Goal: Task Accomplishment & Management: Use online tool/utility

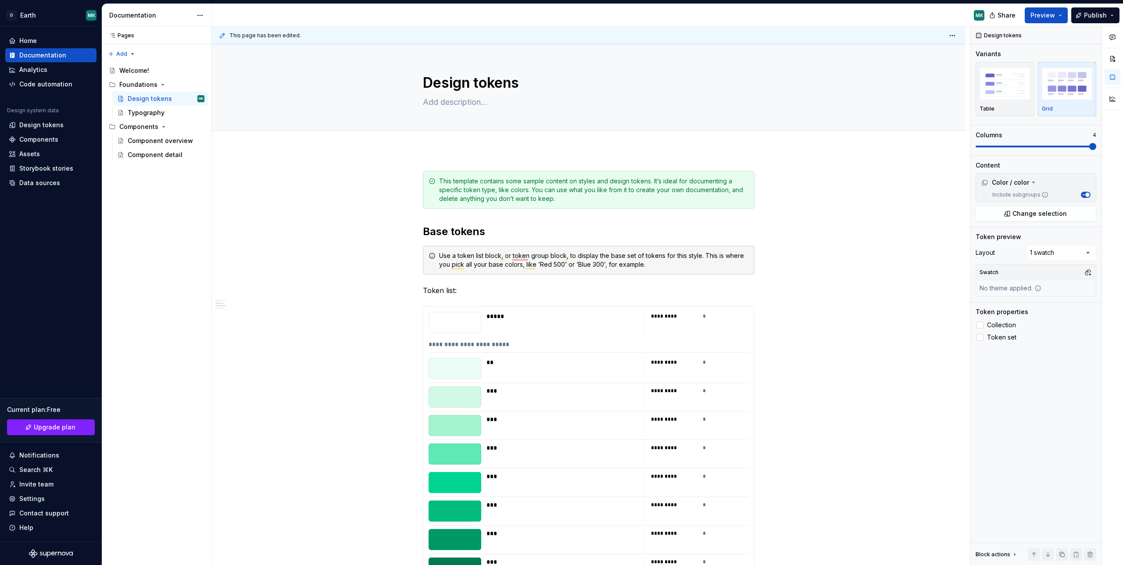
click at [35, 37] on div "Home" at bounding box center [28, 40] width 18 height 9
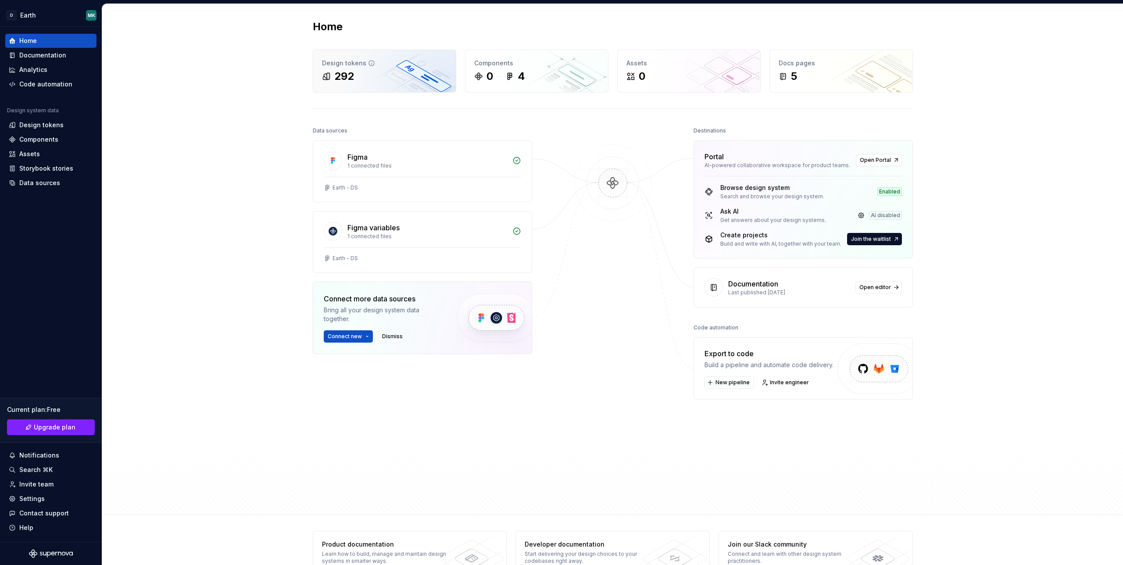
click at [378, 75] on div "292" at bounding box center [384, 76] width 125 height 14
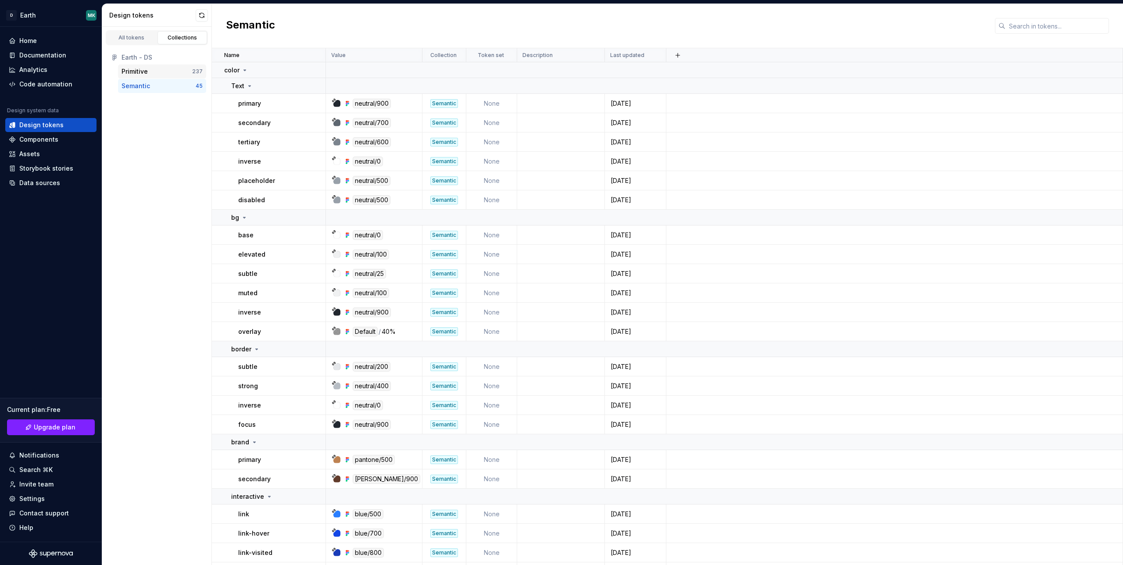
click at [149, 73] on div "Primitive" at bounding box center [157, 71] width 71 height 9
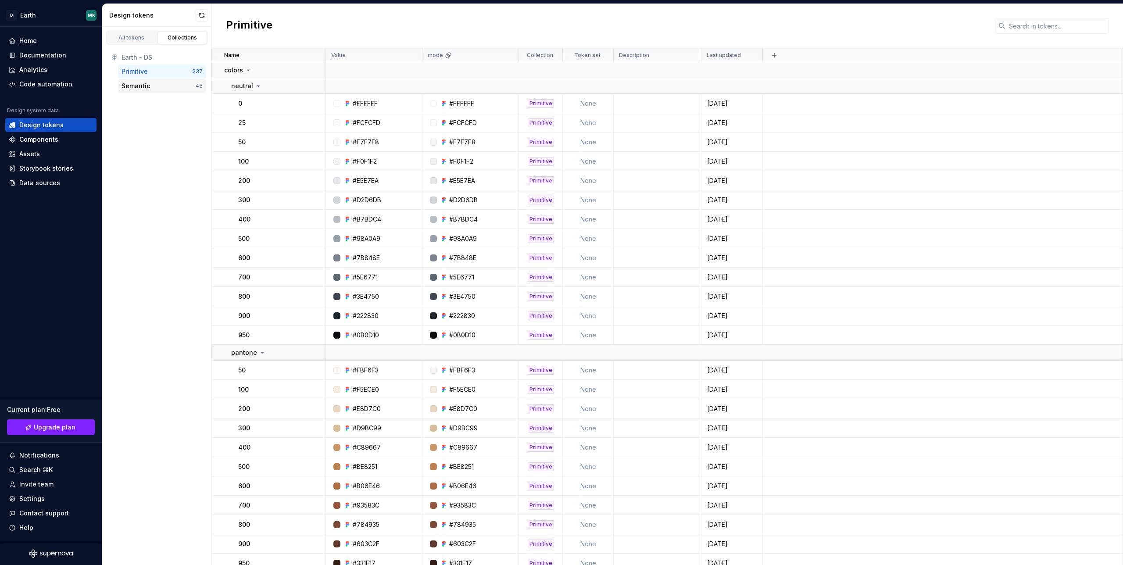
click at [143, 82] on div "Semantic" at bounding box center [136, 86] width 29 height 9
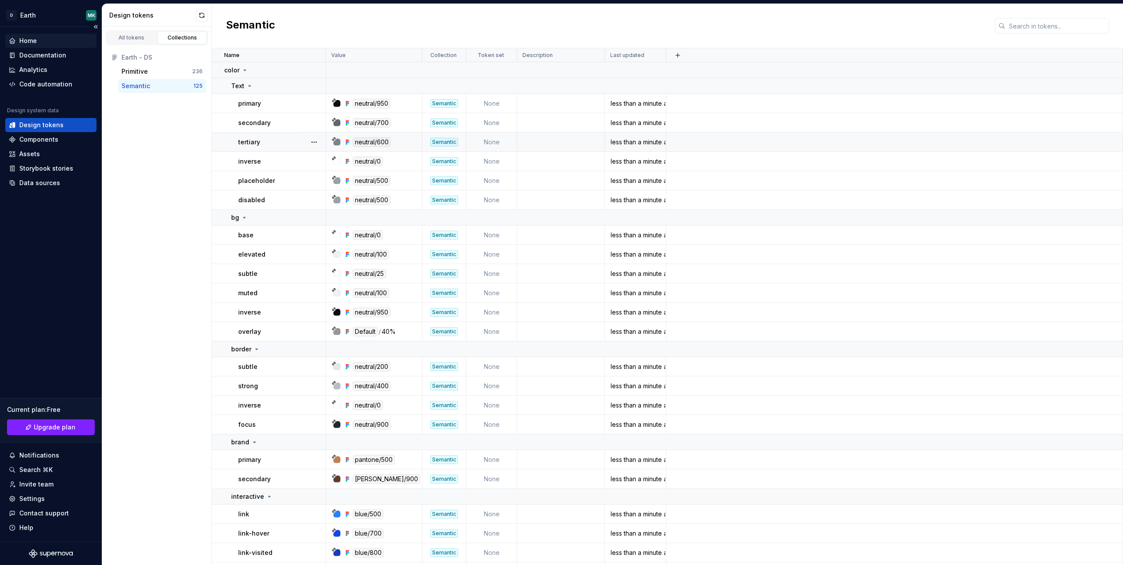
click at [24, 39] on div "Home" at bounding box center [28, 40] width 18 height 9
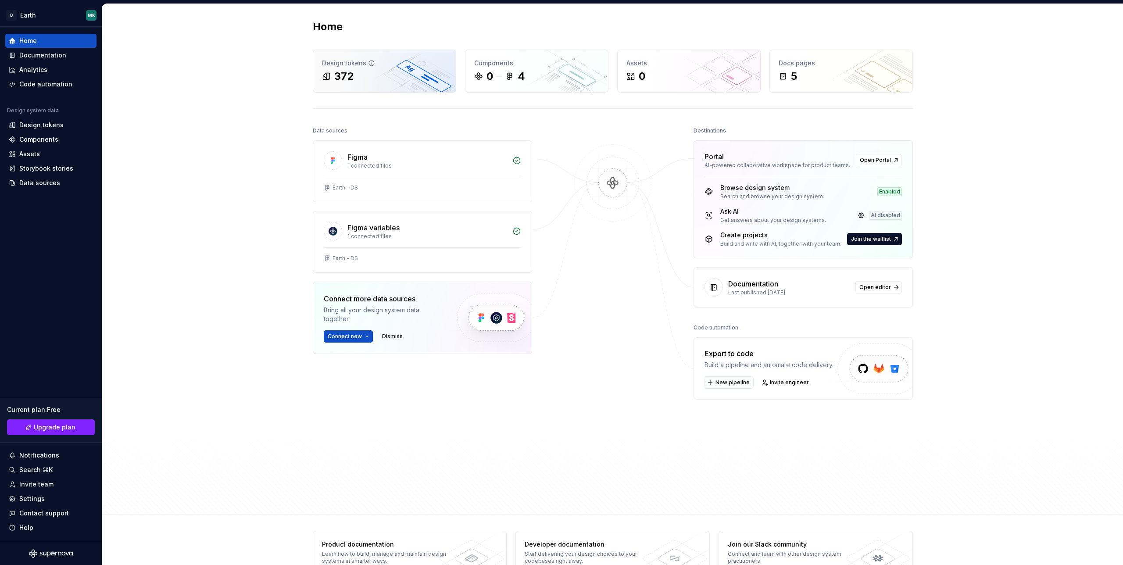
click at [371, 81] on div "372" at bounding box center [384, 76] width 125 height 14
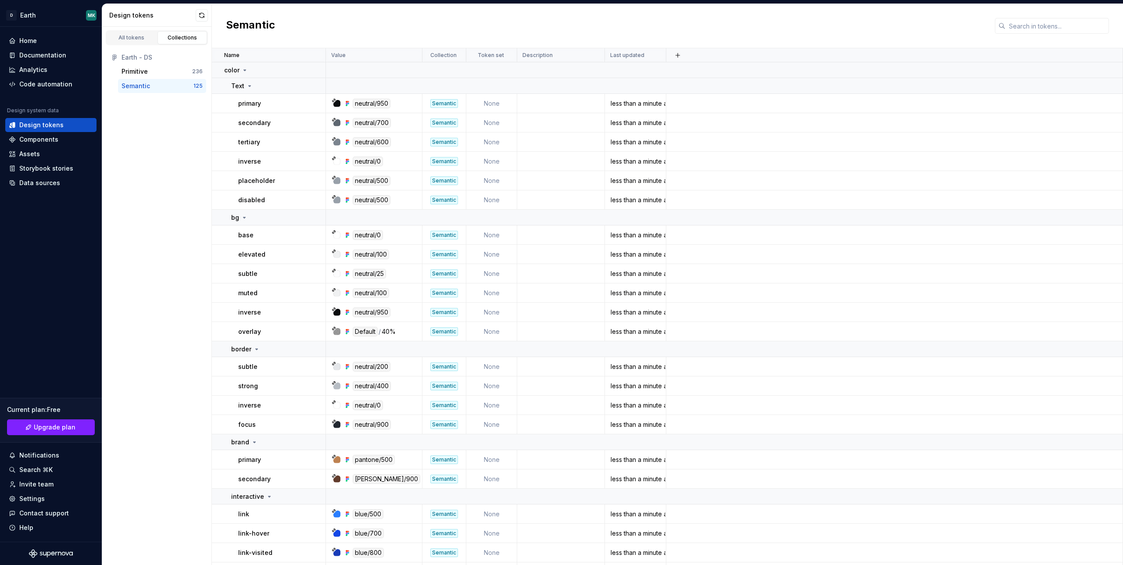
click at [142, 85] on div "Semantic" at bounding box center [136, 86] width 29 height 9
click at [125, 74] on div "Primitive" at bounding box center [135, 71] width 26 height 9
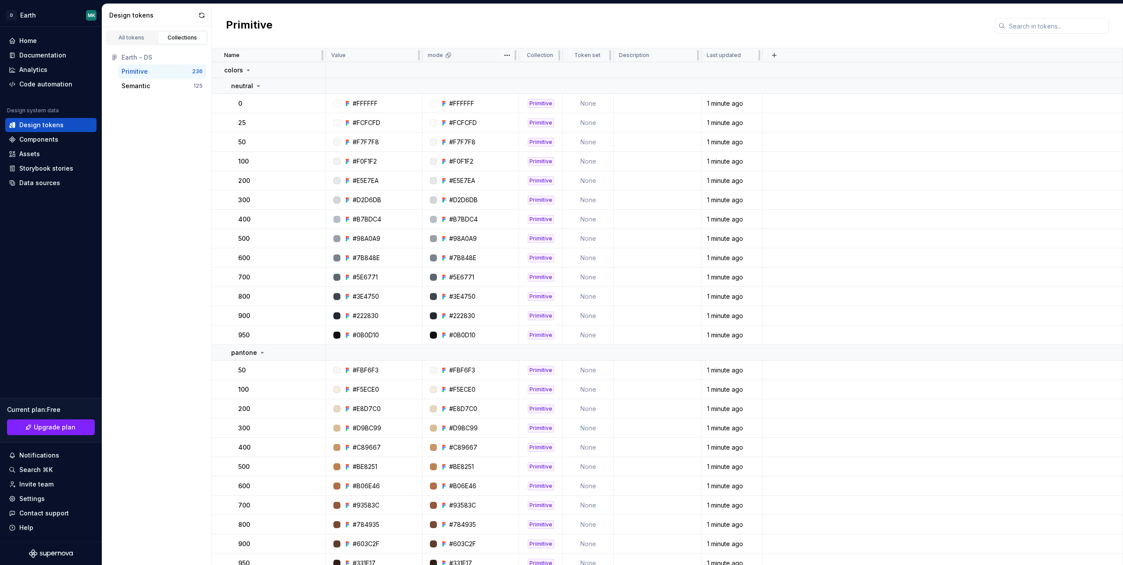
click at [445, 49] on div "mode" at bounding box center [471, 55] width 97 height 14
click at [503, 52] on html "D Earth MK Home Documentation Analytics Code automation Design system data Desi…" at bounding box center [561, 282] width 1123 height 565
click at [508, 53] on html "D Earth MK Home Documentation Analytics Code automation Design system data Desi…" at bounding box center [561, 282] width 1123 height 565
click at [136, 82] on div "Semantic" at bounding box center [136, 86] width 29 height 9
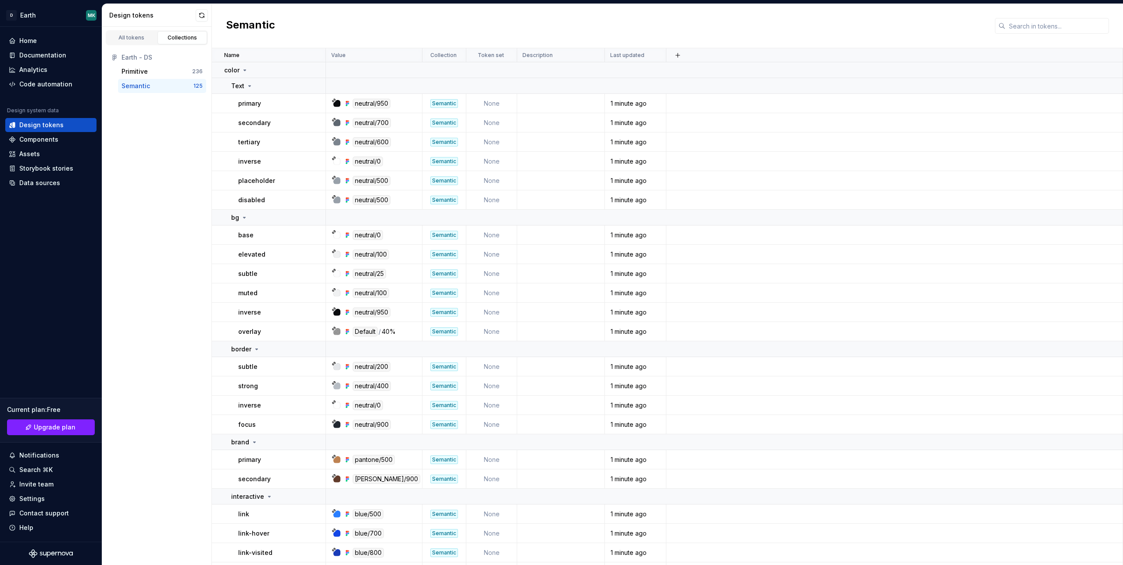
click at [138, 86] on div "Semantic" at bounding box center [136, 86] width 29 height 9
click at [677, 56] on button "button" at bounding box center [678, 55] width 12 height 12
click at [655, 31] on div "Semantic" at bounding box center [667, 26] width 911 height 44
click at [370, 61] on div "Value" at bounding box center [374, 55] width 97 height 14
click at [367, 55] on div "Value" at bounding box center [374, 55] width 86 height 7
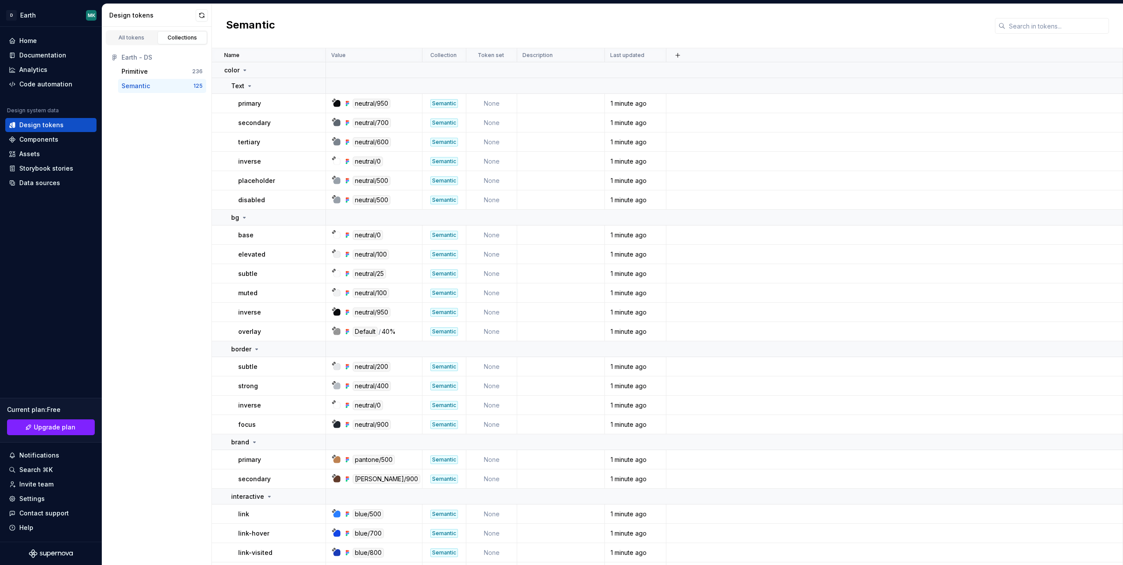
click at [155, 87] on div "Semantic" at bounding box center [158, 86] width 72 height 9
click at [133, 39] on div "All tokens" at bounding box center [132, 37] width 44 height 7
click at [132, 31] on link "All tokens" at bounding box center [132, 37] width 50 height 13
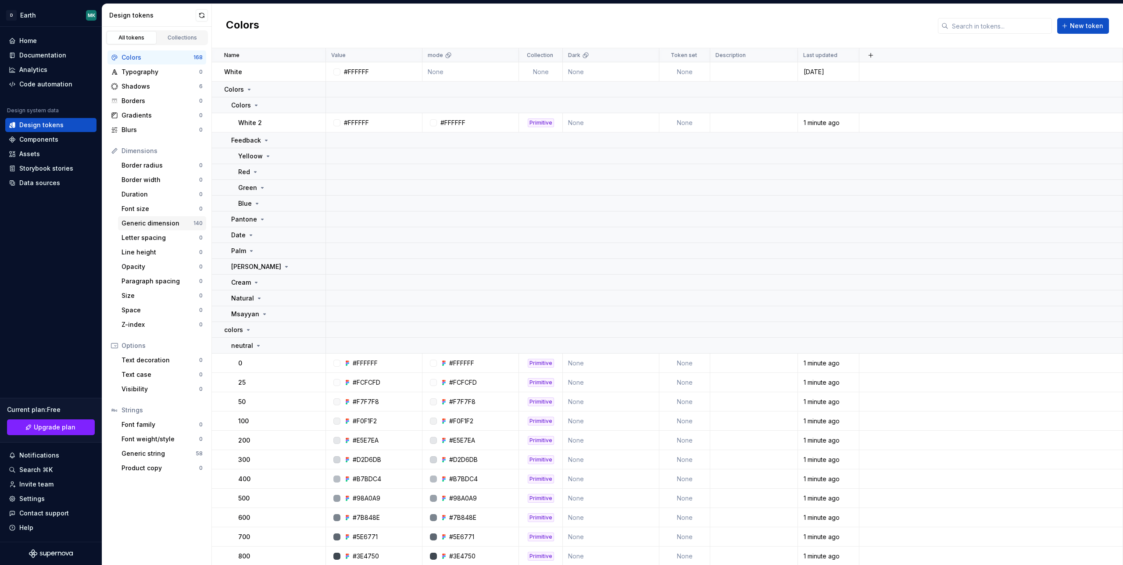
click at [137, 224] on div "Generic dimension" at bounding box center [158, 223] width 72 height 9
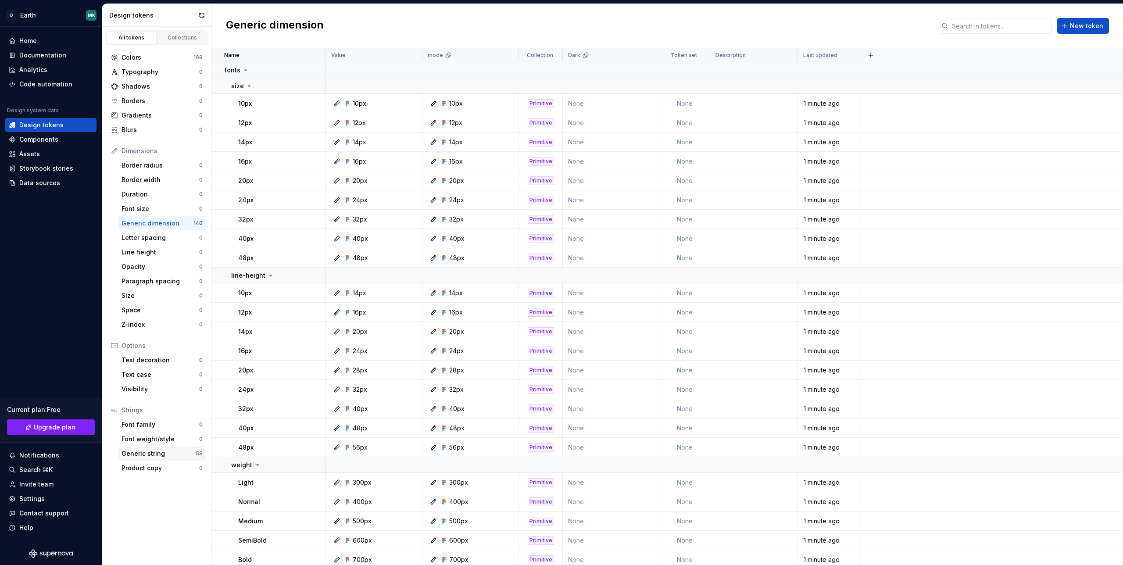
click at [142, 450] on div "Generic string" at bounding box center [159, 453] width 74 height 9
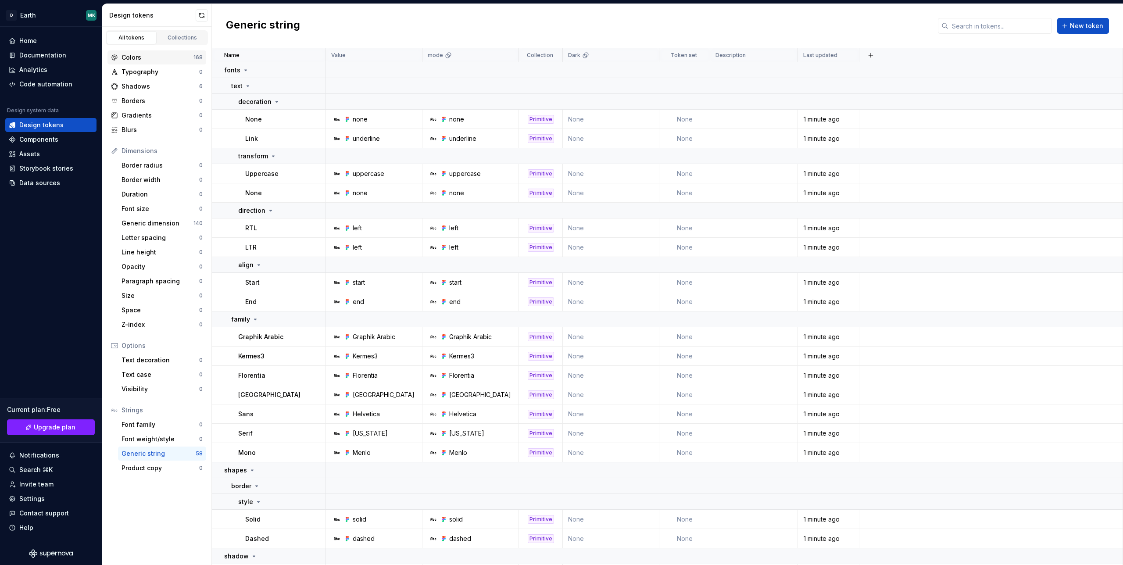
click at [141, 54] on div "Colors" at bounding box center [158, 57] width 72 height 9
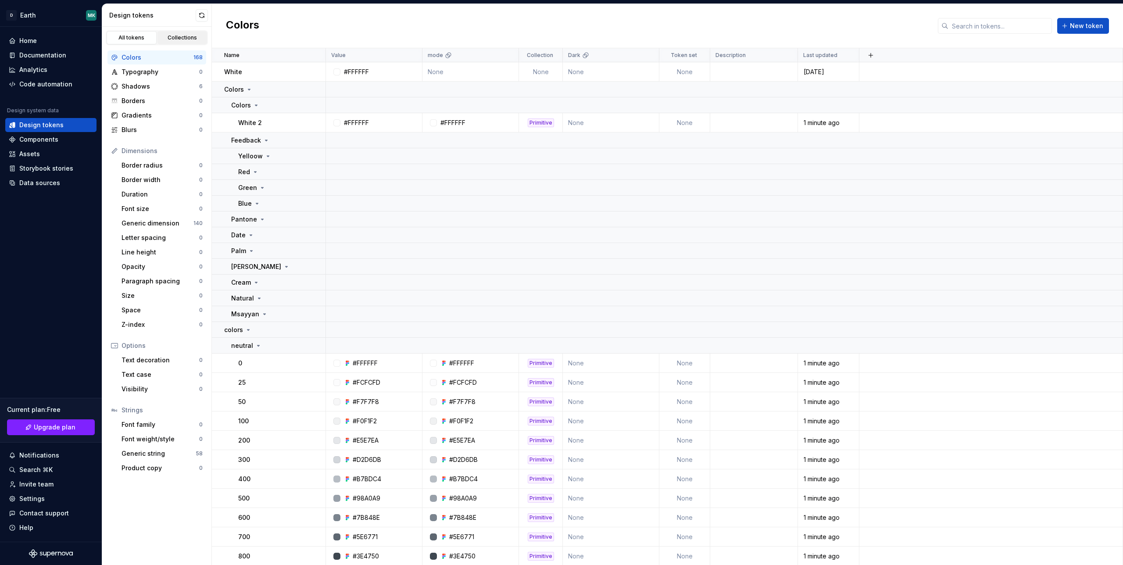
click at [179, 38] on div "Collections" at bounding box center [183, 37] width 44 height 7
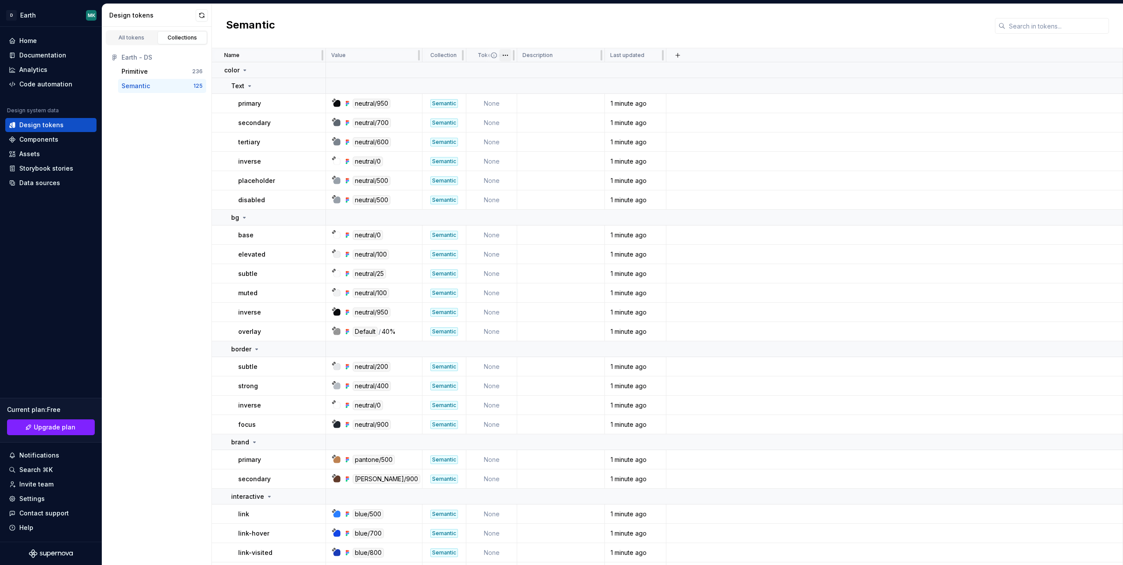
click at [503, 55] on html "D Earth MK Home Documentation Analytics Code automation Design system data Desi…" at bounding box center [561, 282] width 1123 height 565
click at [687, 59] on html "D Earth MK Home Documentation Analytics Code automation Design system data Desi…" at bounding box center [561, 282] width 1123 height 565
click at [680, 57] on button "button" at bounding box center [678, 55] width 12 height 12
click at [631, 94] on span "New custom property" at bounding box center [631, 90] width 101 height 14
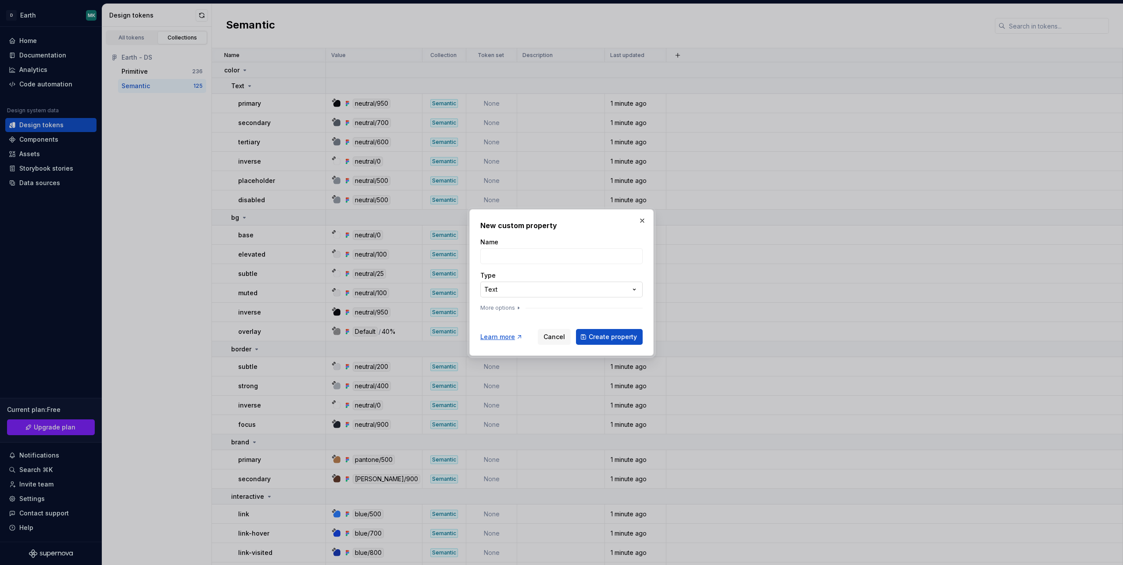
click at [549, 294] on div "**********" at bounding box center [561, 282] width 1123 height 565
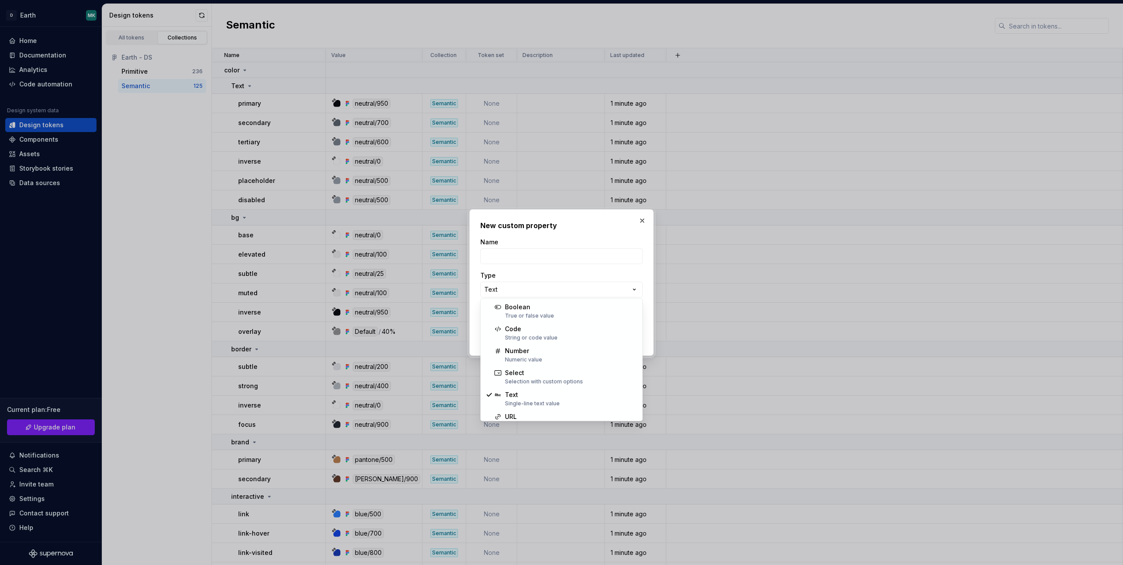
click at [629, 273] on div "**********" at bounding box center [561, 282] width 1123 height 565
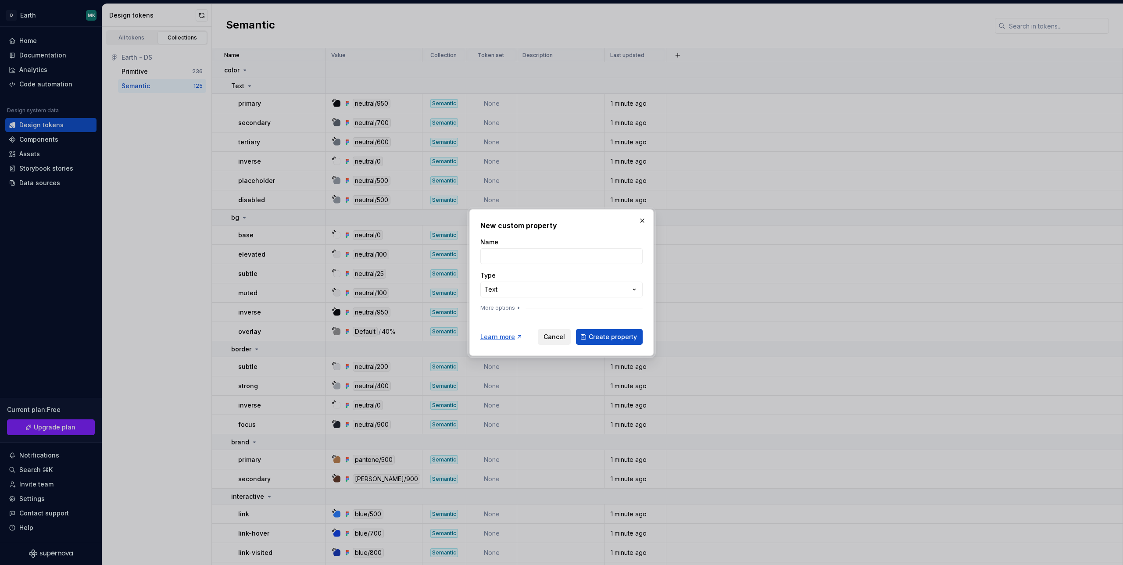
click at [559, 336] on span "Cancel" at bounding box center [554, 337] width 21 height 9
